Goal: Task Accomplishment & Management: Complete application form

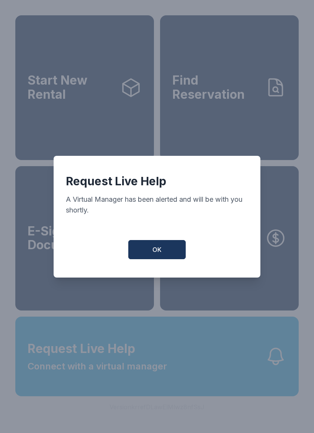
click at [165, 258] on button "OK" at bounding box center [156, 249] width 57 height 19
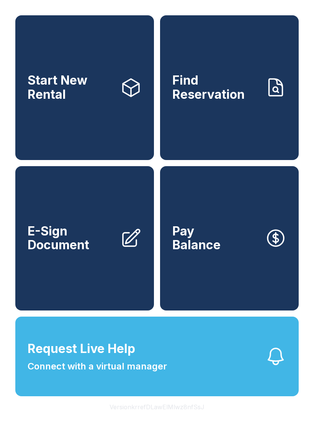
click at [169, 392] on button "Request Live Help Connect with a virtual manager" at bounding box center [156, 356] width 283 height 80
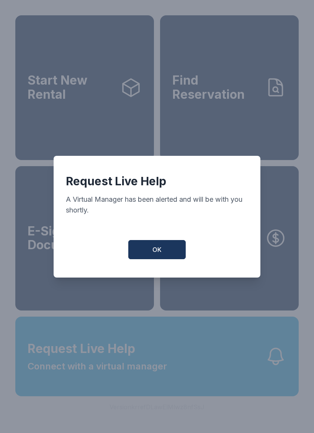
click at [168, 255] on button "OK" at bounding box center [156, 249] width 57 height 19
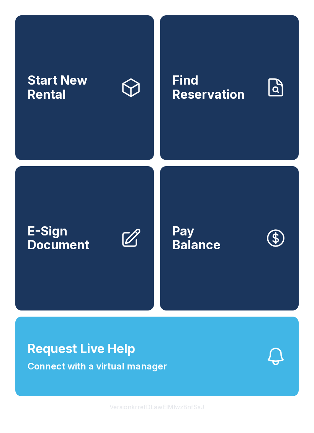
click at [78, 270] on link "E-Sign Document" at bounding box center [84, 238] width 138 height 145
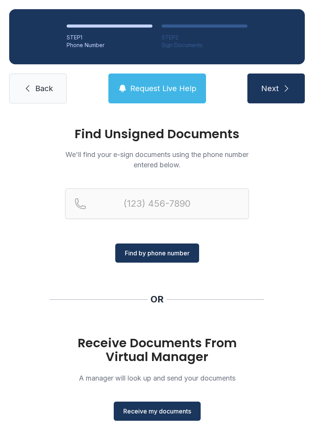
click at [156, 412] on span "Receive my documents" at bounding box center [157, 410] width 68 height 9
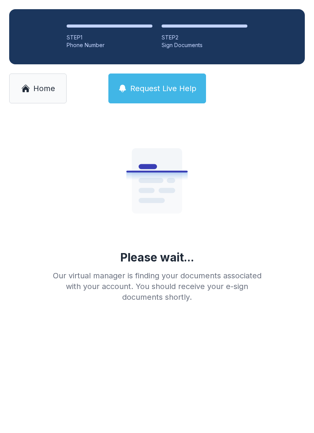
click at [34, 88] on span "Home" at bounding box center [44, 88] width 22 height 11
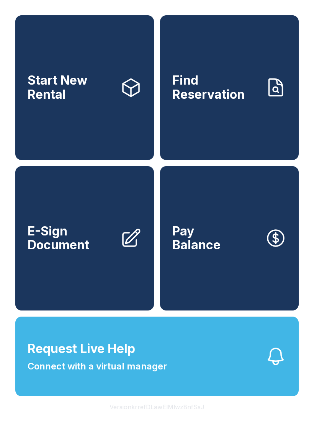
click at [125, 249] on icon at bounding box center [130, 237] width 21 height 21
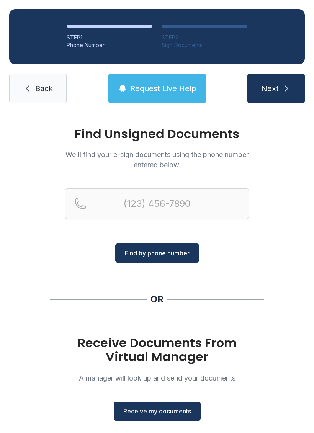
click at [159, 409] on span "Receive my documents" at bounding box center [157, 410] width 68 height 9
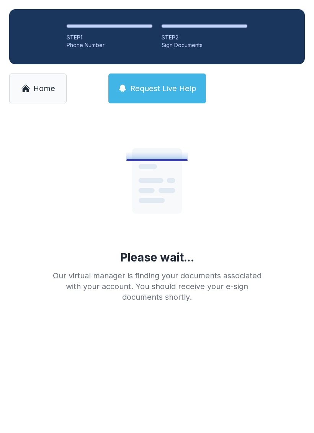
click at [32, 90] on link "Home" at bounding box center [37, 88] width 57 height 30
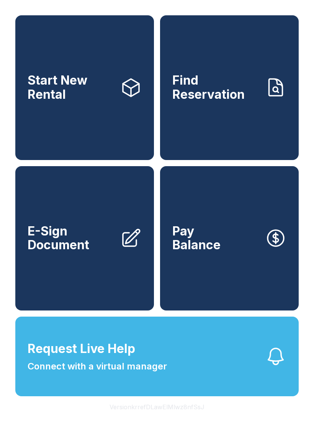
click at [87, 252] on span "E-Sign Document" at bounding box center [71, 238] width 86 height 28
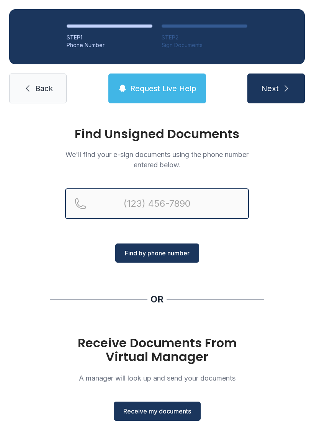
click at [130, 203] on input "Reservation phone number" at bounding box center [157, 203] width 184 height 31
type input "[PHONE_NUMBER]"
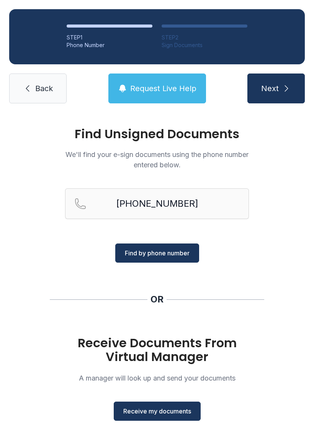
click at [160, 251] on span "Find by phone number" at bounding box center [157, 252] width 65 height 9
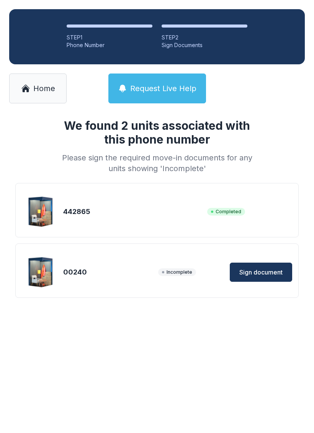
click at [265, 269] on span "Sign document" at bounding box center [260, 271] width 43 height 9
click at [36, 91] on span "Home" at bounding box center [44, 88] width 22 height 11
